Goal: Contribute content: Add original content to the website for others to see

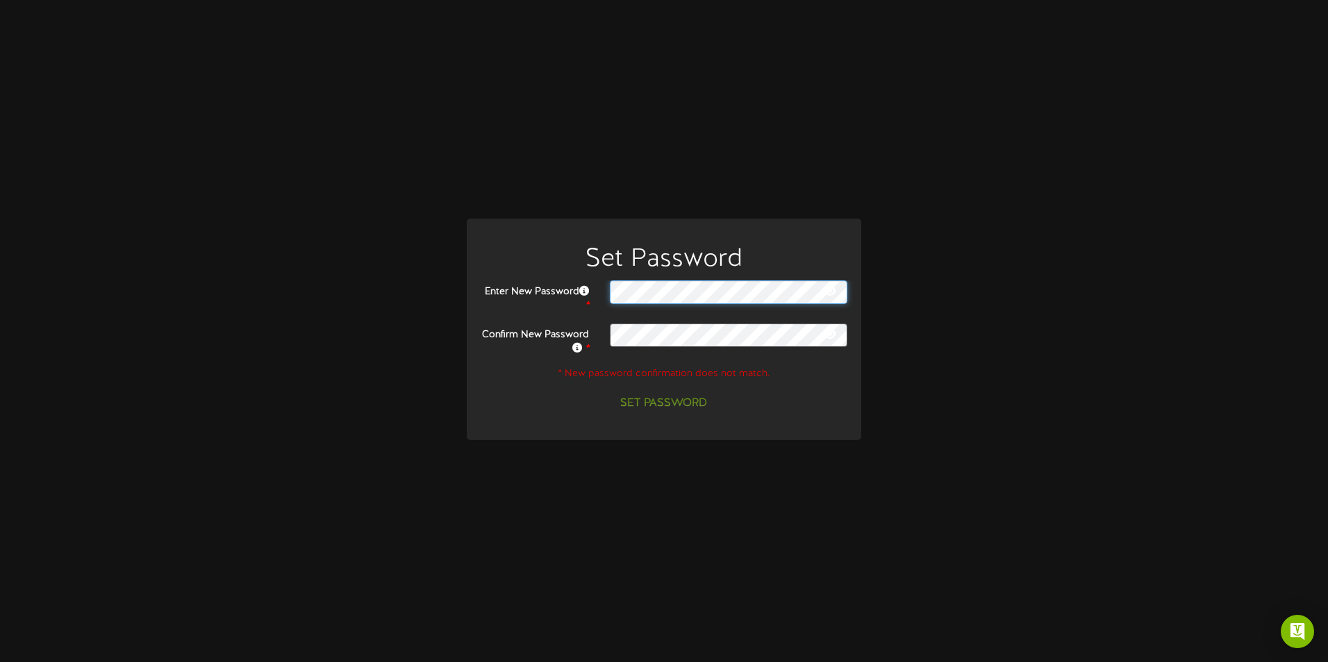
click at [600, 295] on div at bounding box center [728, 293] width 258 height 24
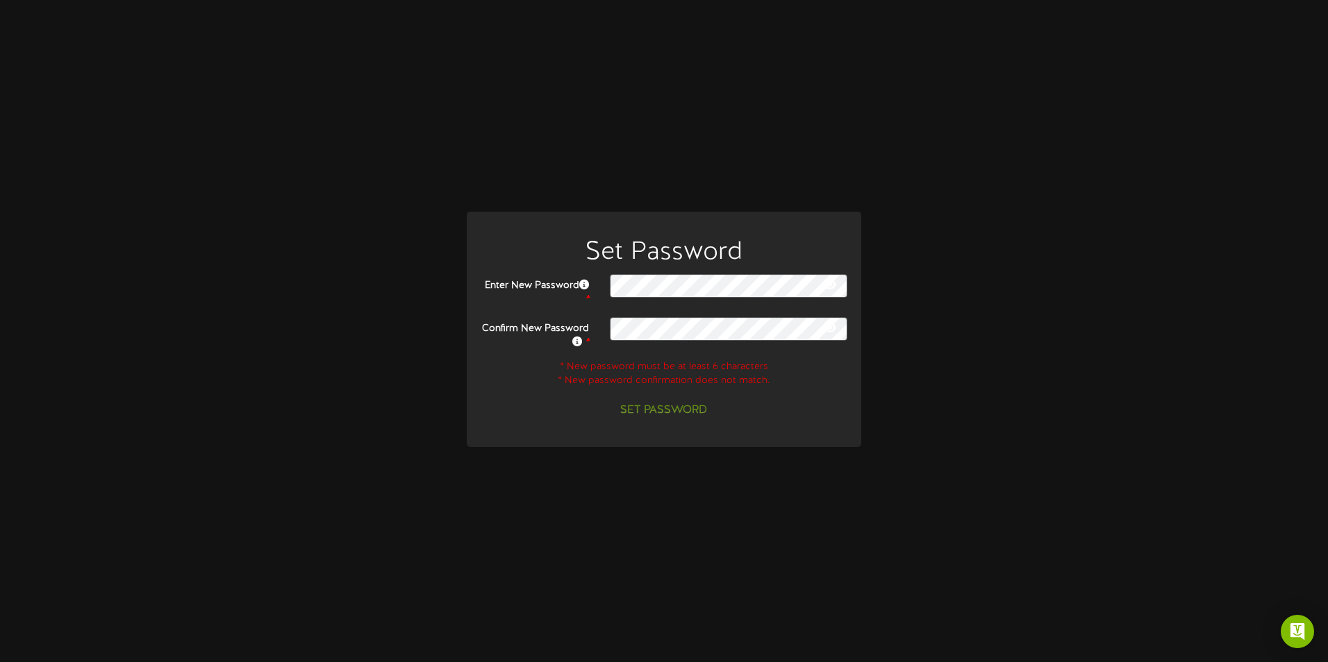
click at [943, 322] on div "Set Password Enter New Password * Confirm New Password * * New password must be…" at bounding box center [663, 331] width 1307 height 238
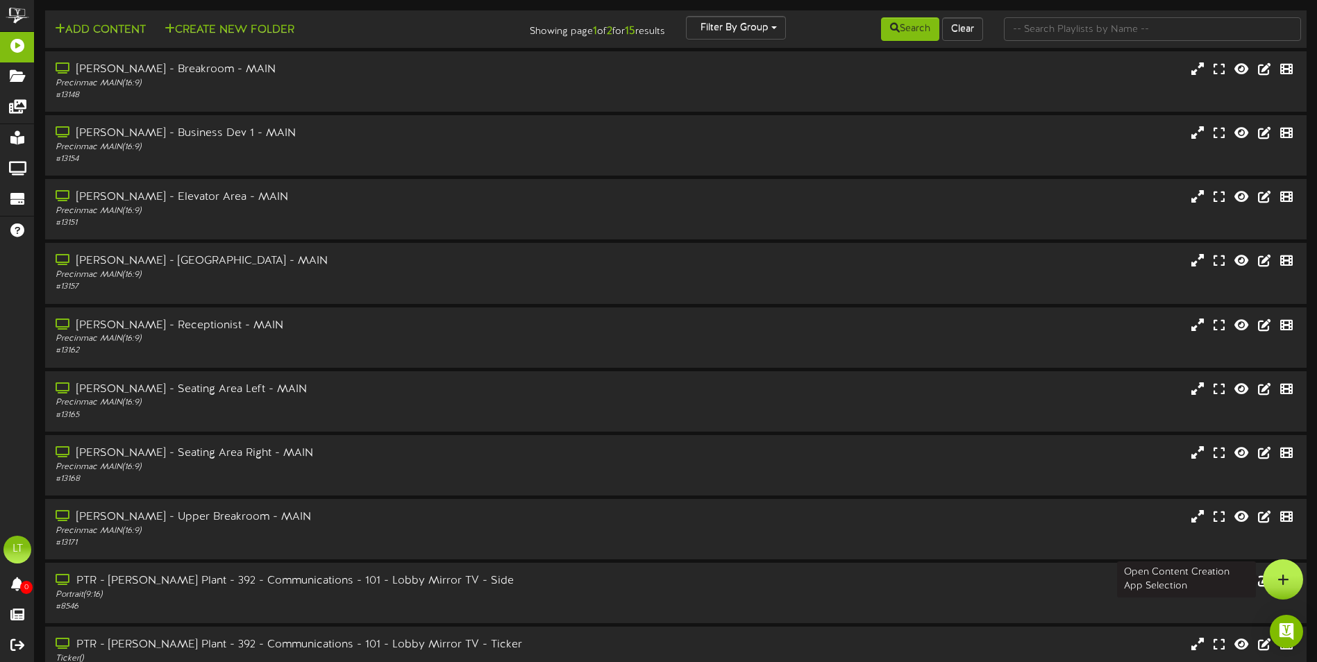
click at [1276, 576] on div at bounding box center [1283, 580] width 40 height 40
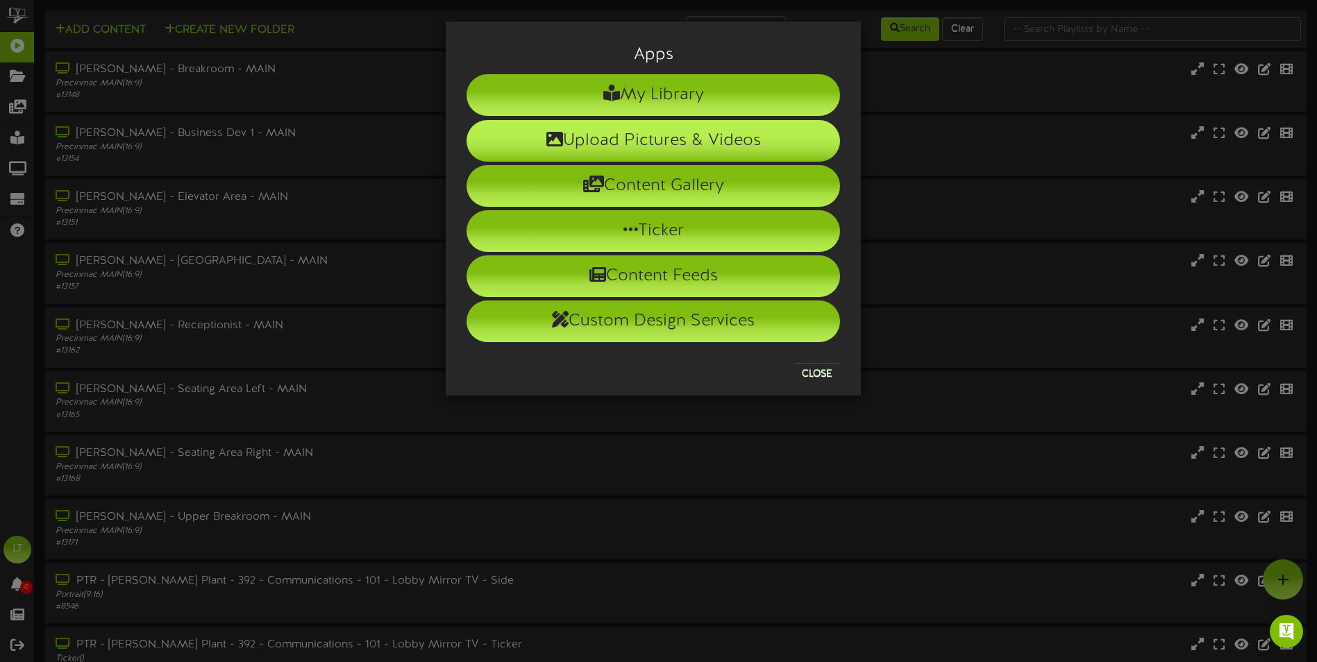
click at [713, 141] on li "Upload Pictures & Videos" at bounding box center [654, 141] width 374 height 42
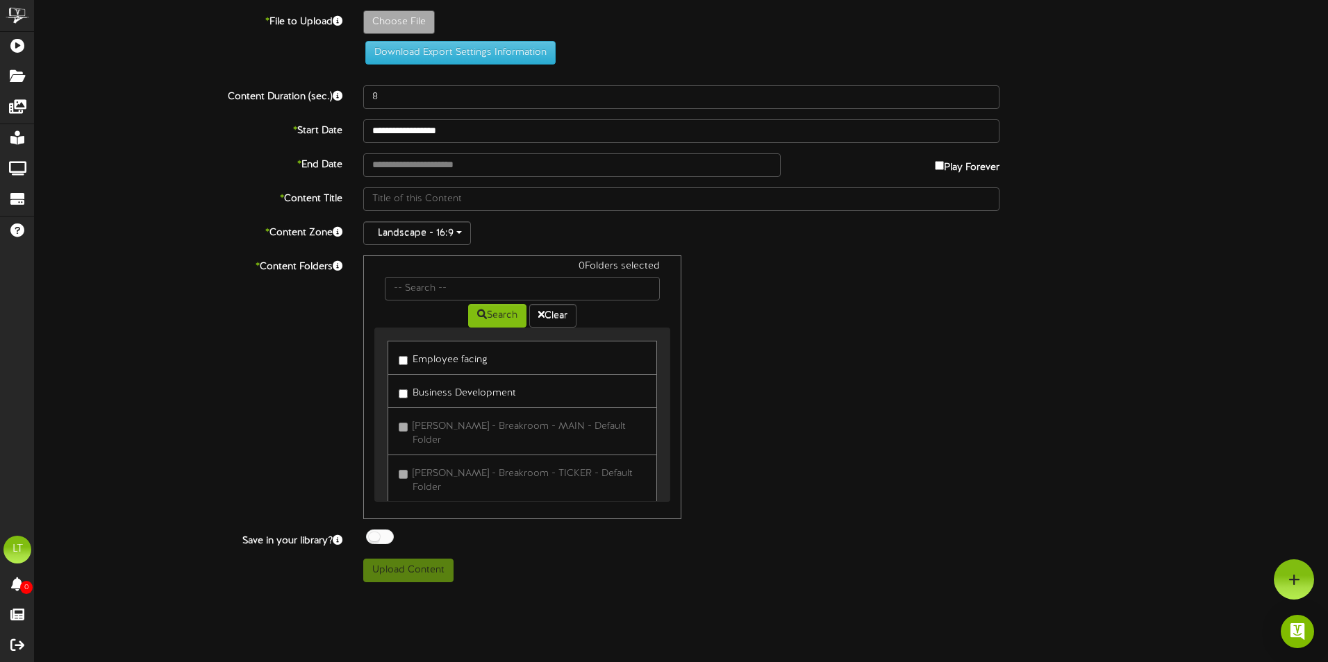
type input "**********"
type input "PetersenInc2025trunkrtreat"
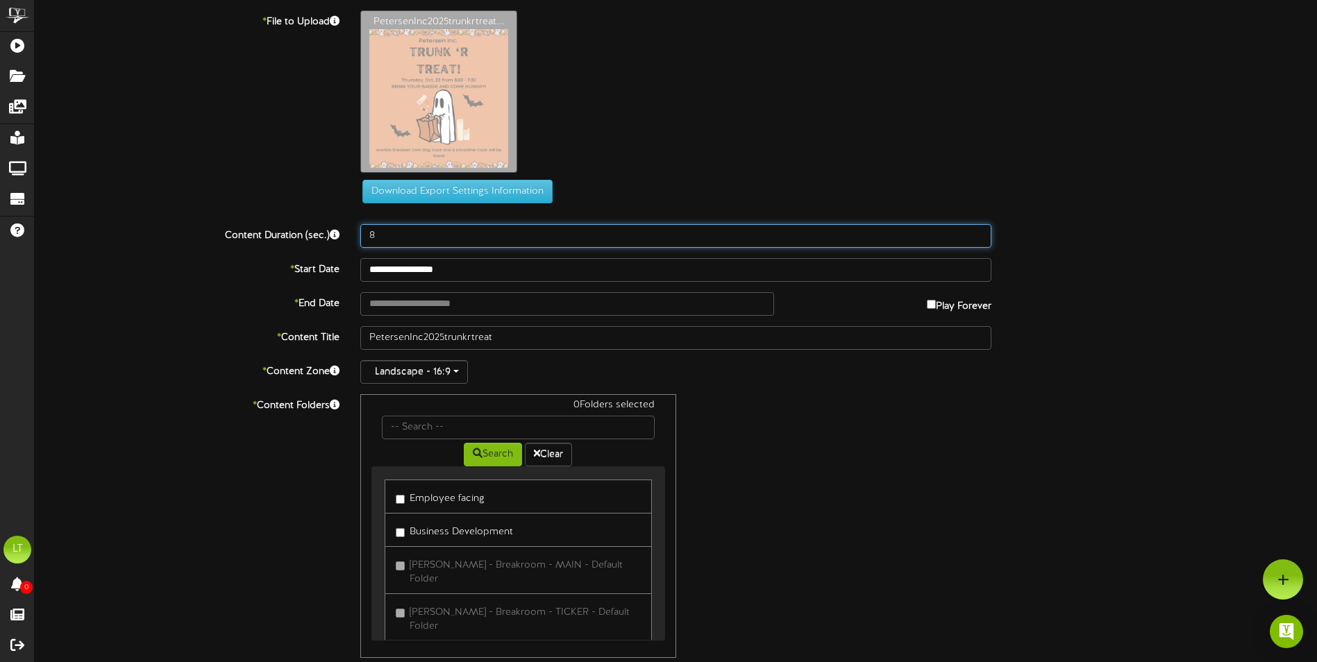
click at [381, 238] on input "8" at bounding box center [675, 236] width 631 height 24
click at [371, 237] on input "8" at bounding box center [675, 236] width 631 height 24
click at [362, 236] on input "8" at bounding box center [675, 236] width 631 height 24
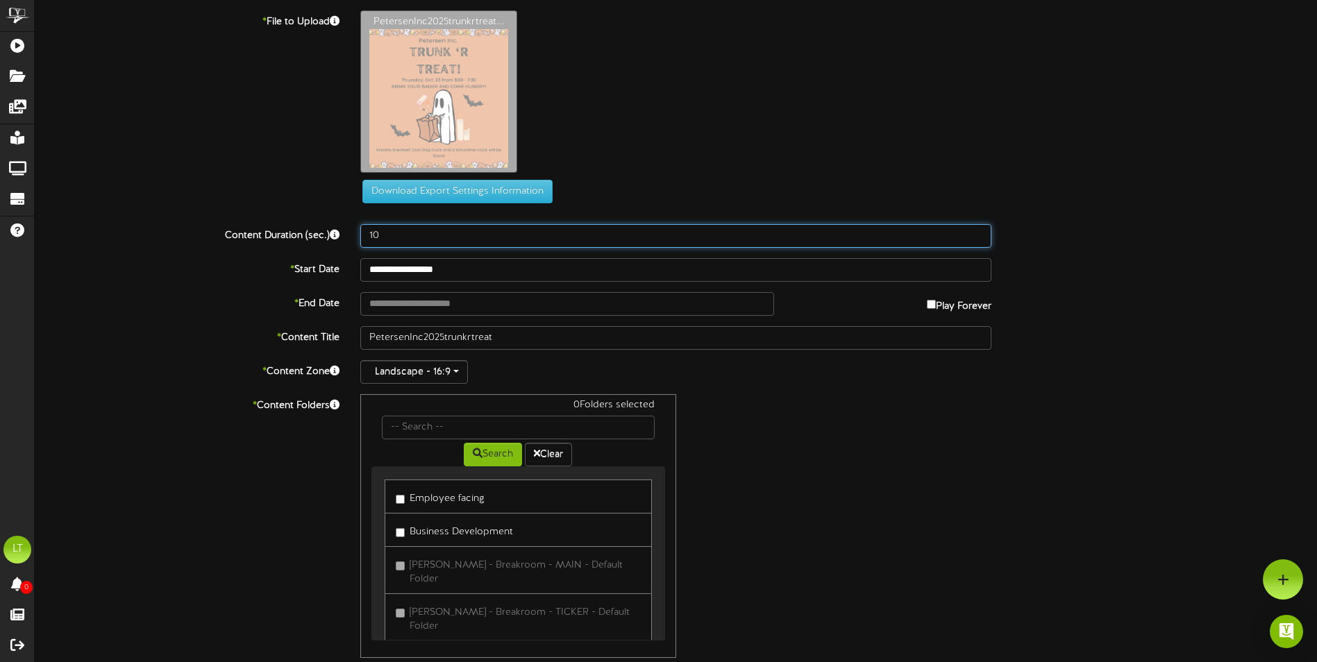
type input "10"
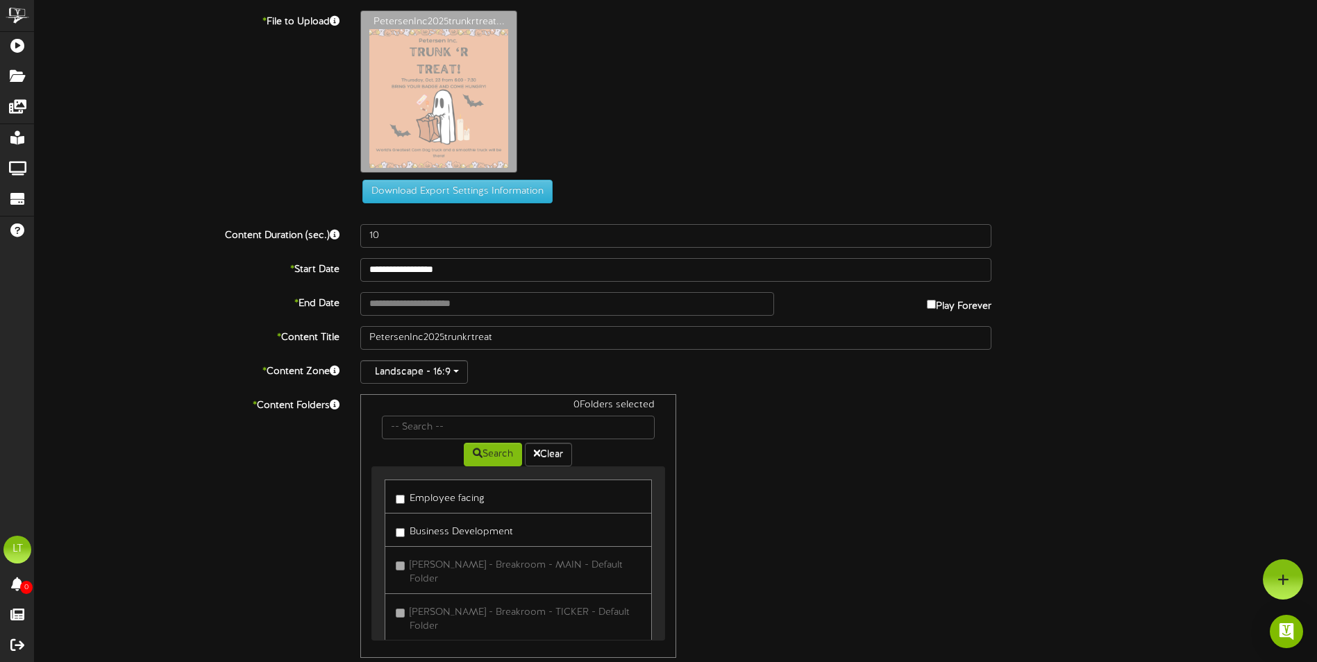
click at [787, 403] on div "0 Folders selected Search Clear Employee facing Business Development" at bounding box center [676, 526] width 652 height 264
type input "**********"
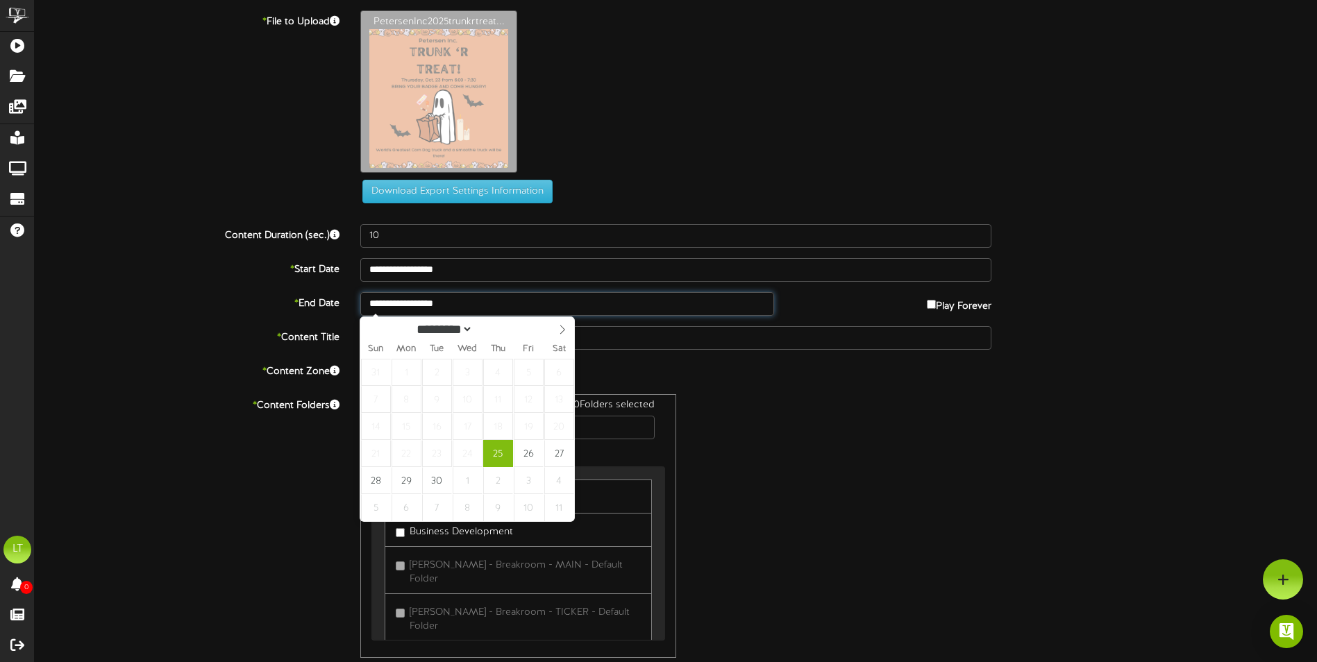
click at [713, 303] on input "**********" at bounding box center [567, 304] width 414 height 24
select select "*"
click at [557, 333] on span at bounding box center [563, 329] width 24 height 24
type input "**********"
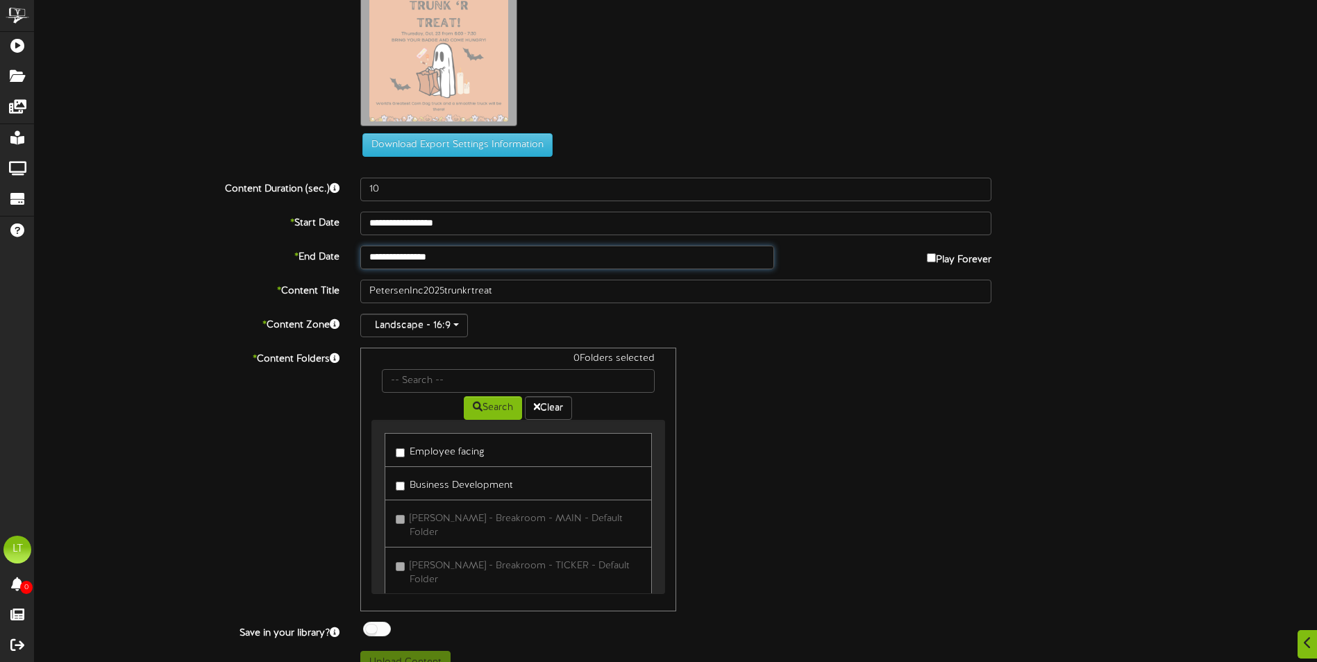
scroll to position [69, 0]
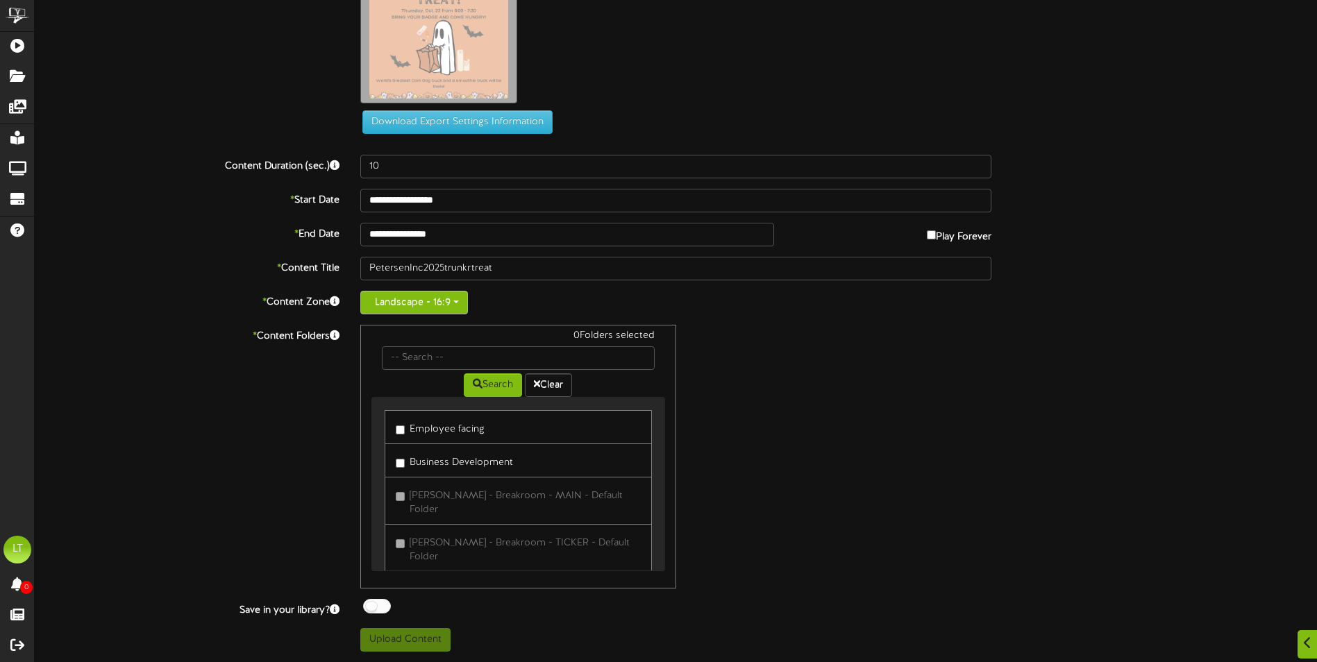
click at [458, 299] on button "Landscape - 16:9" at bounding box center [414, 303] width 108 height 24
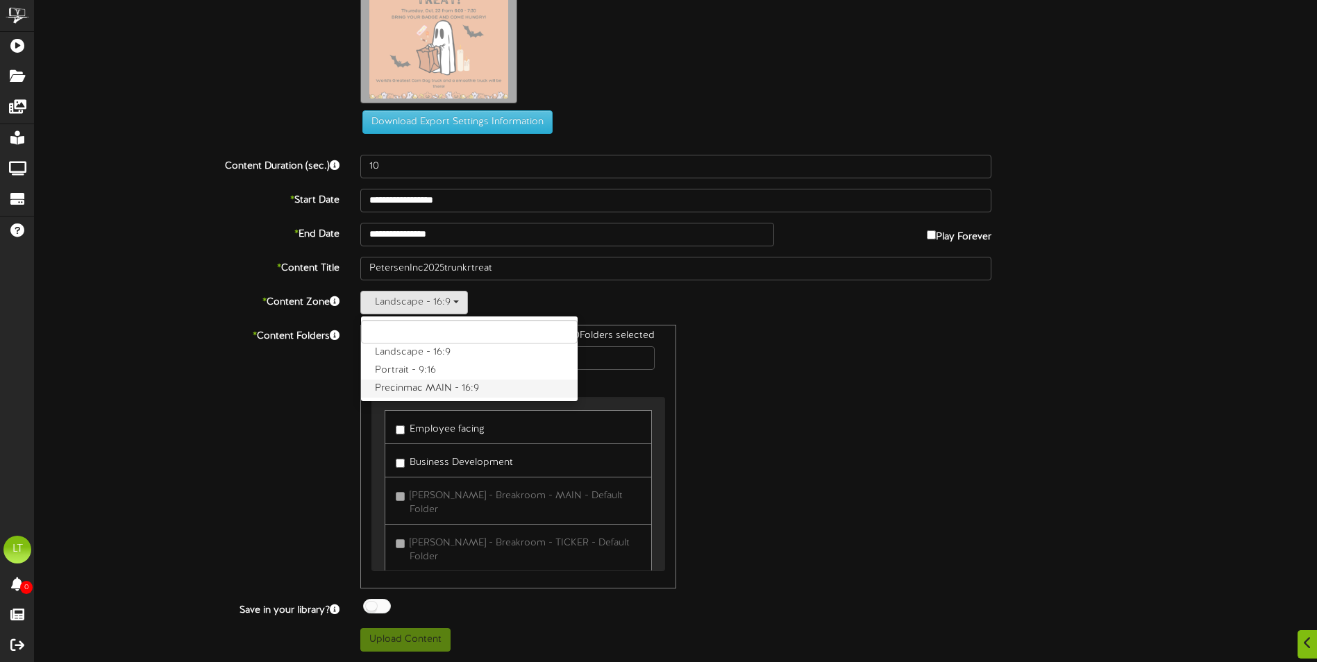
click at [455, 384] on label "Precinmac MAIN - 16:9" at bounding box center [469, 389] width 217 height 18
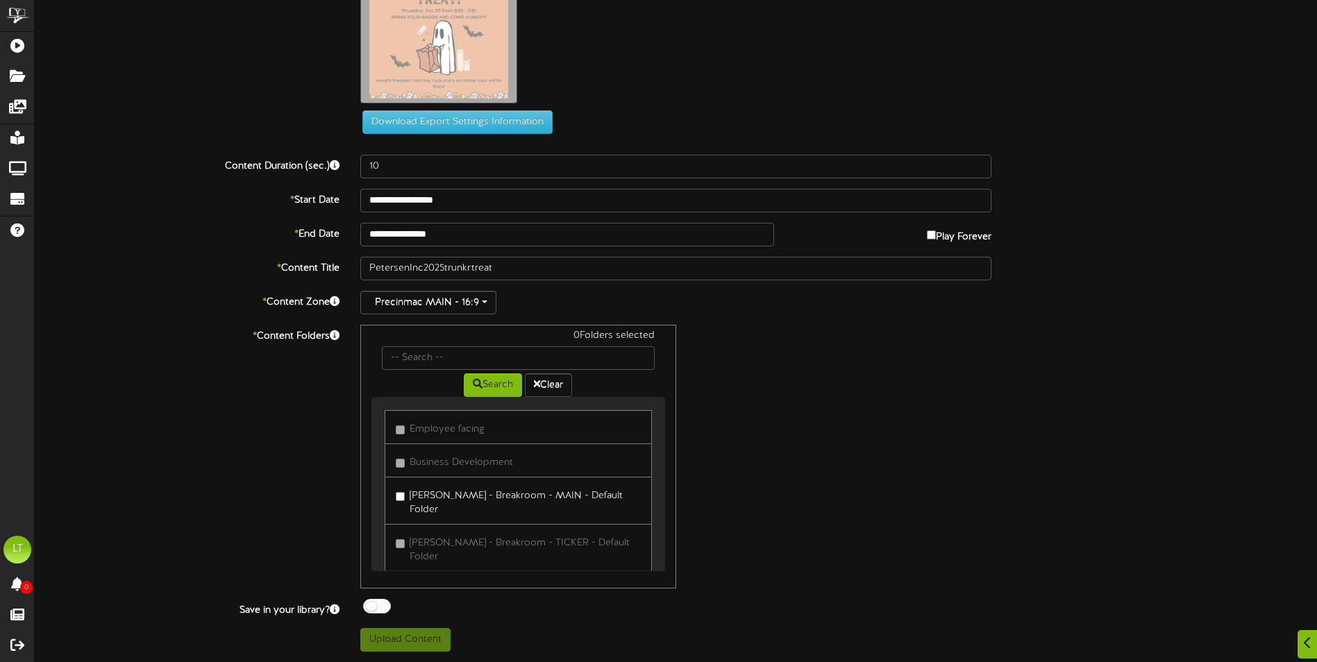
click at [403, 490] on label "PETERSEN - Breakroom - MAIN - Default Folder" at bounding box center [518, 501] width 244 height 33
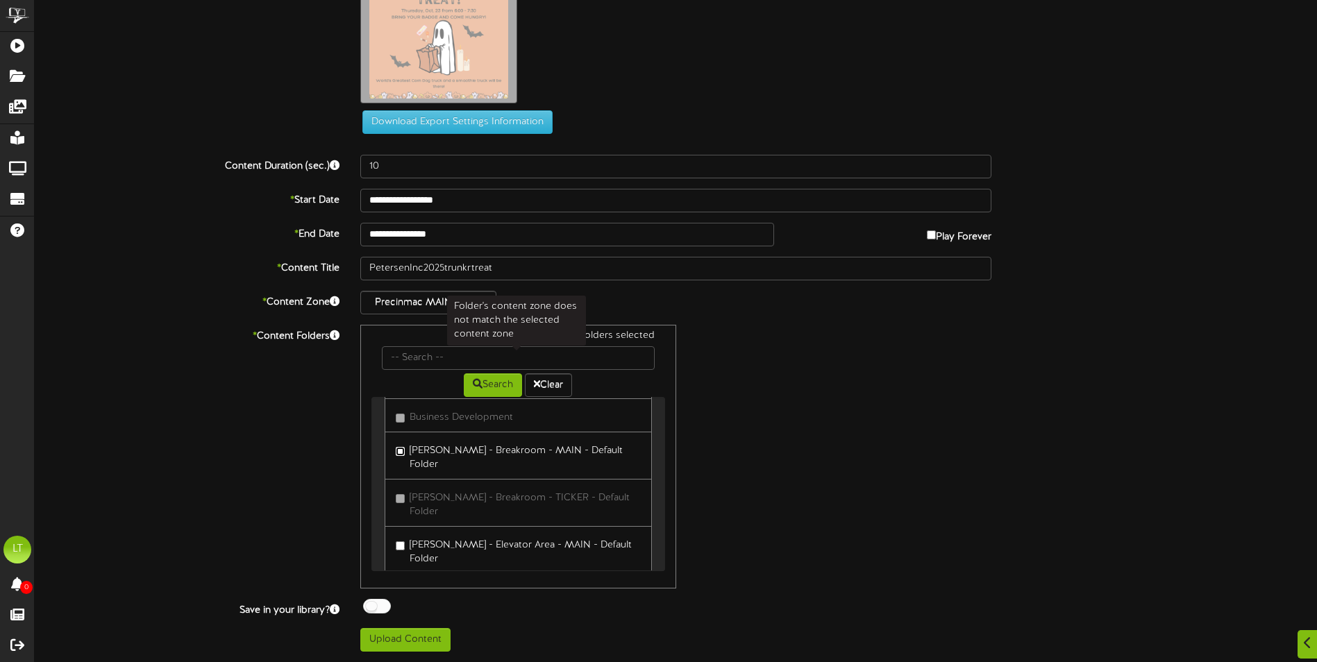
scroll to position [139, 0]
click at [424, 440] on label "PETERSEN - Elevator Area - MAIN - Default Folder" at bounding box center [518, 456] width 244 height 33
click at [447, 535] on label "PETERSEN - Business Dev 1 - MAIN - Default Folder" at bounding box center [518, 551] width 244 height 33
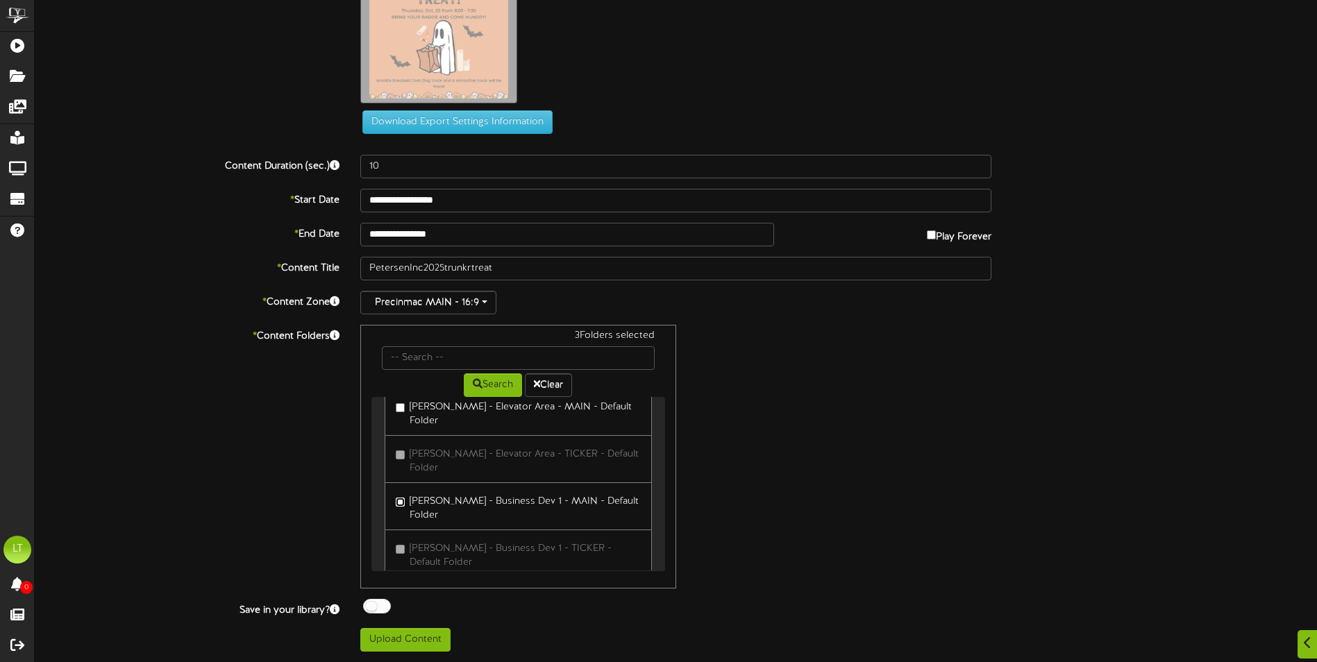
scroll to position [278, 0]
click at [445, 490] on label "PETERSEN - Lower HR Area - MAIN - Default Folder" at bounding box center [518, 506] width 244 height 33
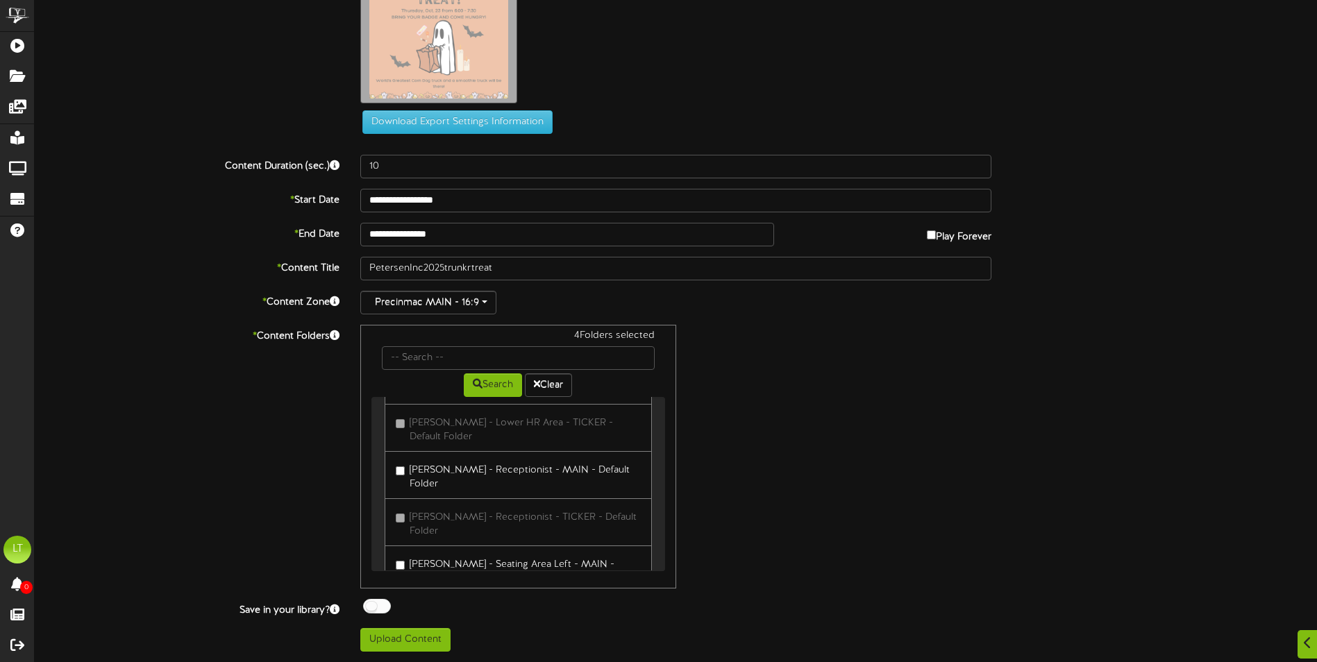
scroll to position [417, 0]
click at [439, 446] on label "PETERSEN - Receptionist - MAIN - Default Folder" at bounding box center [518, 462] width 244 height 33
click at [424, 540] on label "PETERSEN - Seating Area Left - MAIN - Default Folder" at bounding box center [518, 556] width 244 height 33
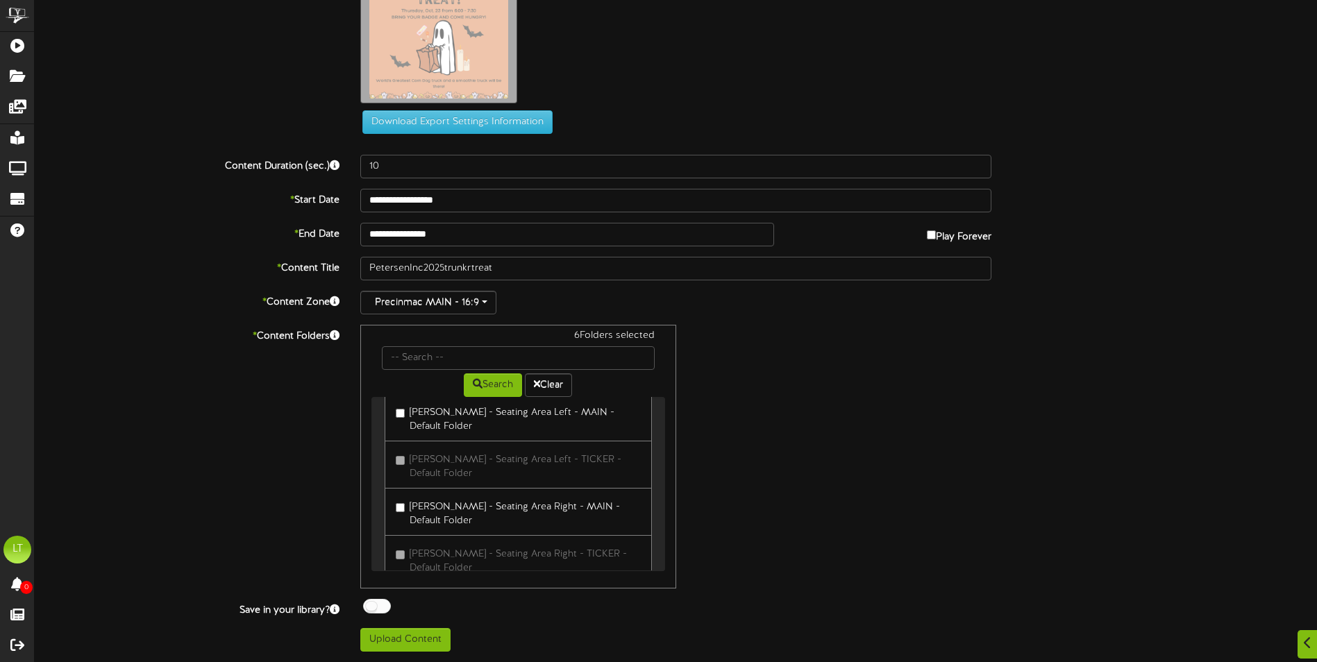
click at [457, 496] on label "PETERSEN - Seating Area Right - MAIN - Default Folder" at bounding box center [518, 512] width 244 height 33
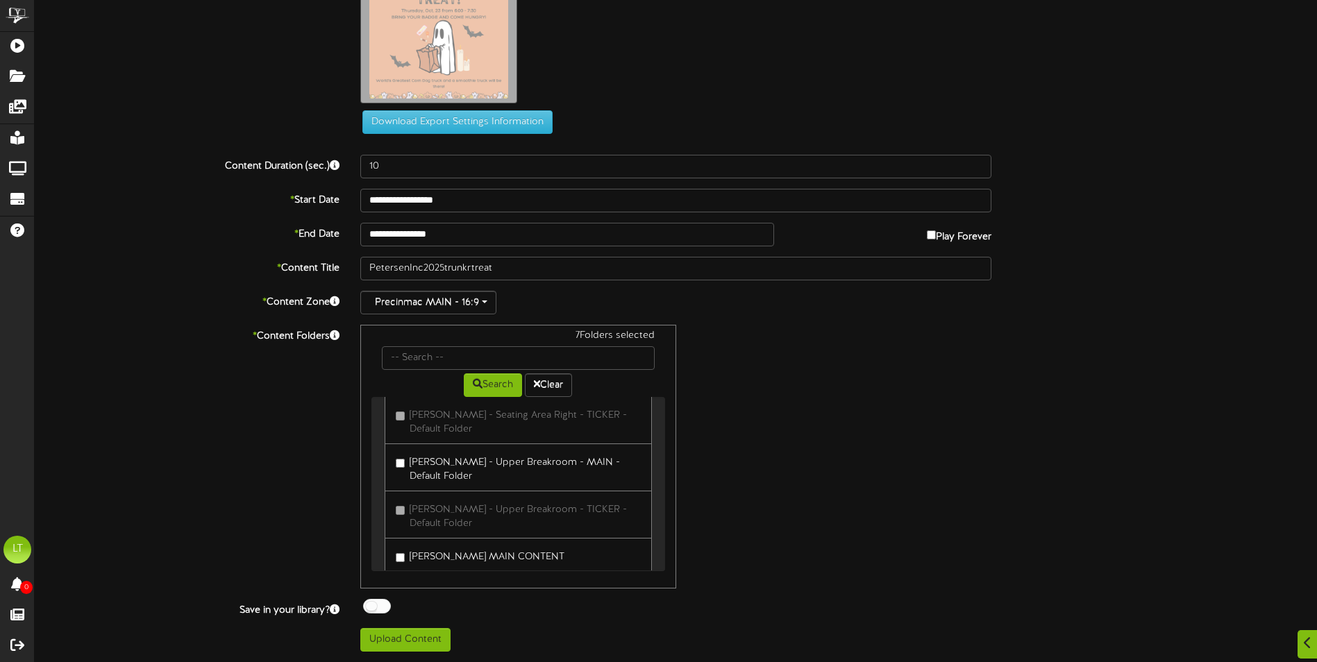
click at [399, 451] on label "PETERSEN - Upper Breakroom - MAIN - Default Folder" at bounding box center [518, 467] width 244 height 33
click at [401, 546] on label "PETERSEN MAIN CONTENT" at bounding box center [480, 555] width 169 height 19
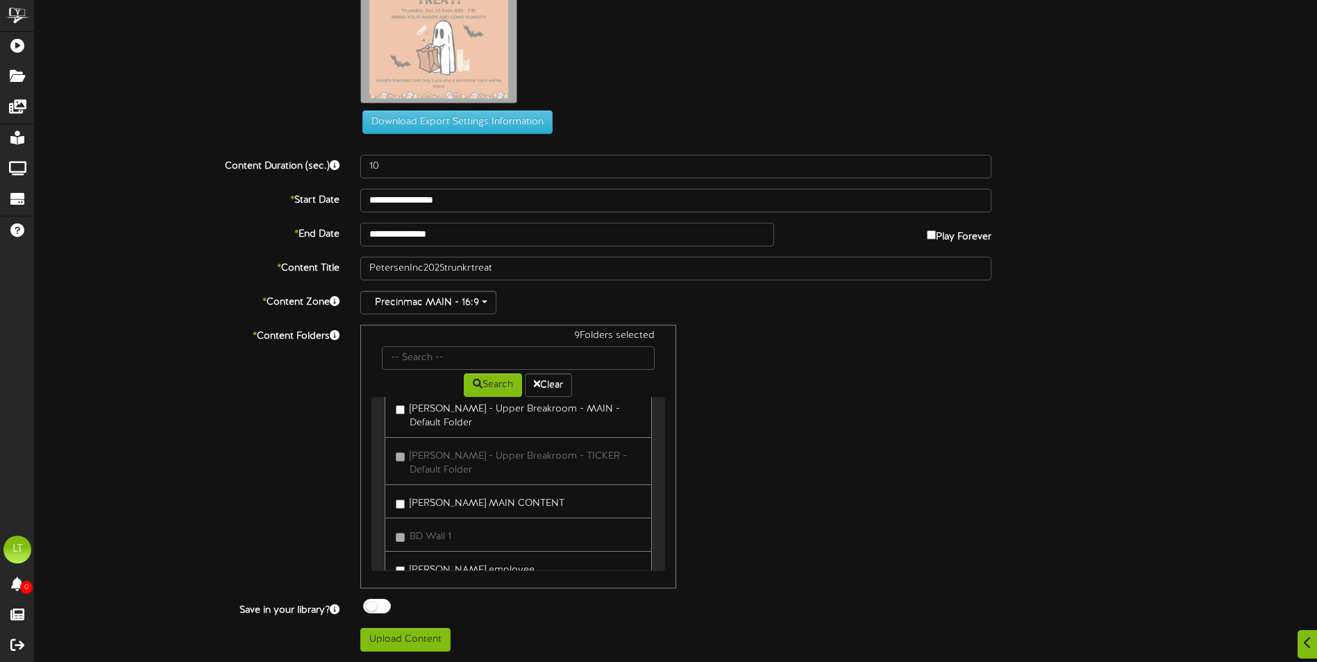
click at [433, 559] on label "PETERSEN employee" at bounding box center [465, 568] width 139 height 19
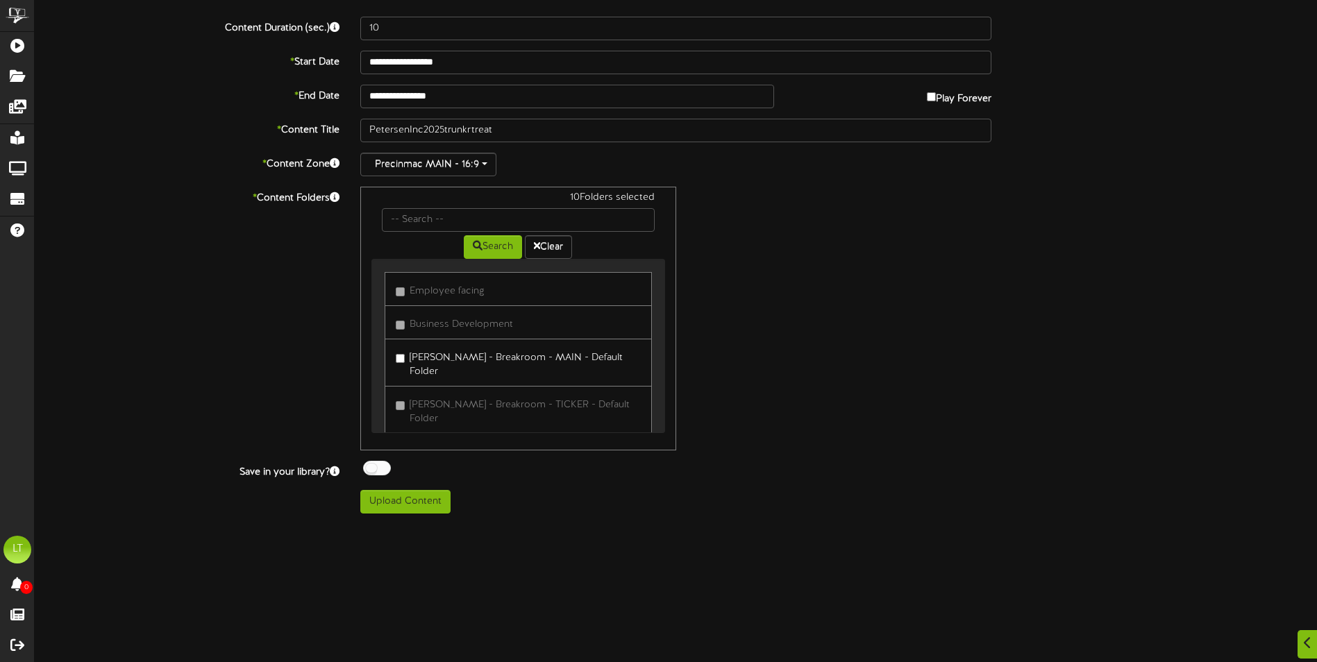
scroll to position [208, 0]
click at [442, 496] on button "Upload Content" at bounding box center [405, 502] width 90 height 24
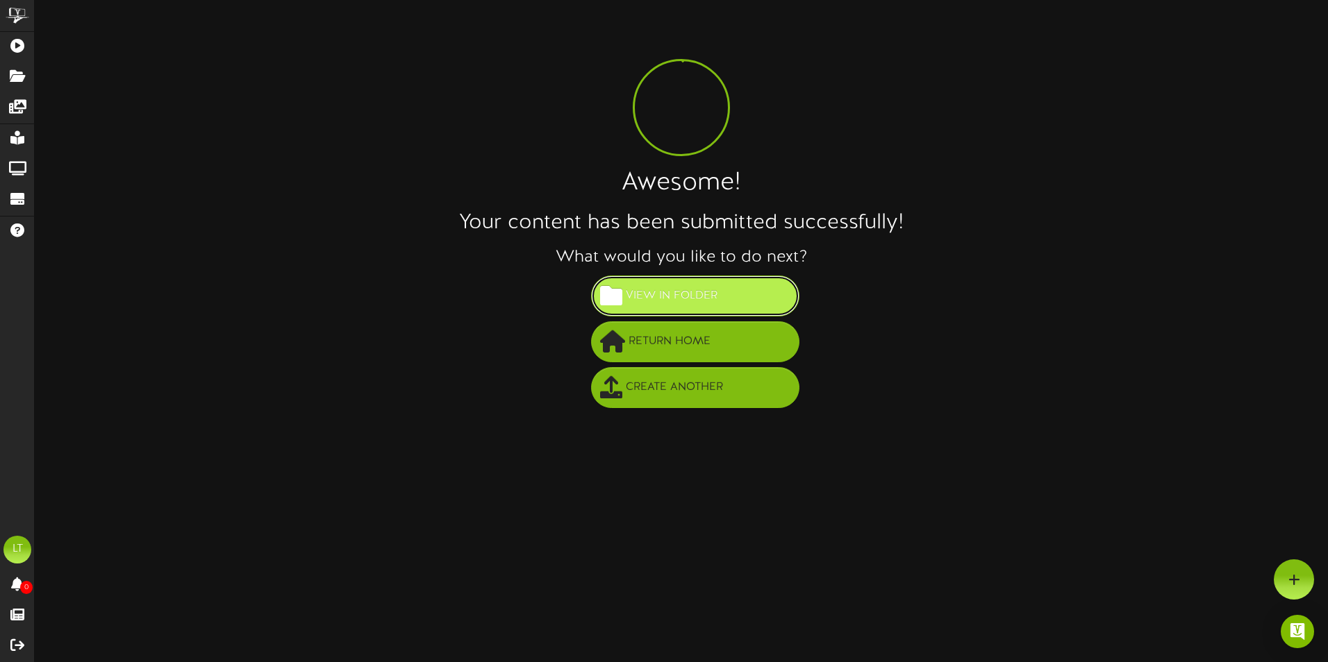
click at [667, 298] on span "View in Folder" at bounding box center [671, 296] width 99 height 23
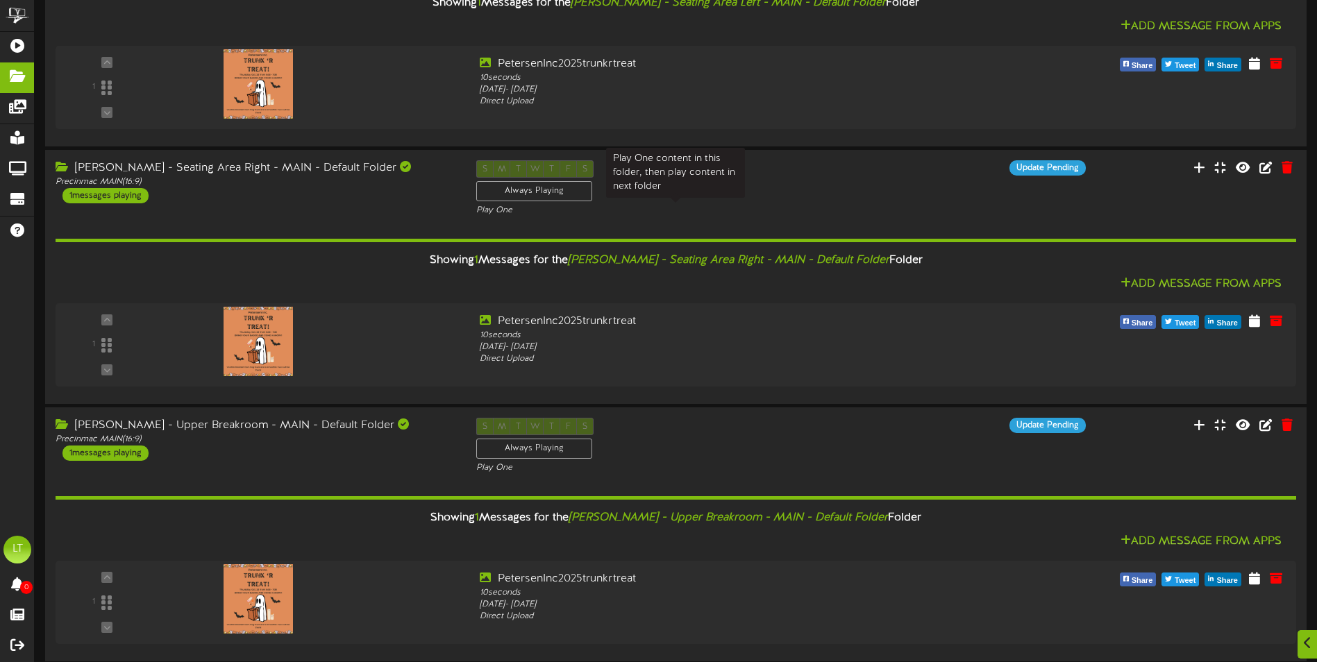
scroll to position [1458, 0]
